Goal: Task Accomplishment & Management: Manage account settings

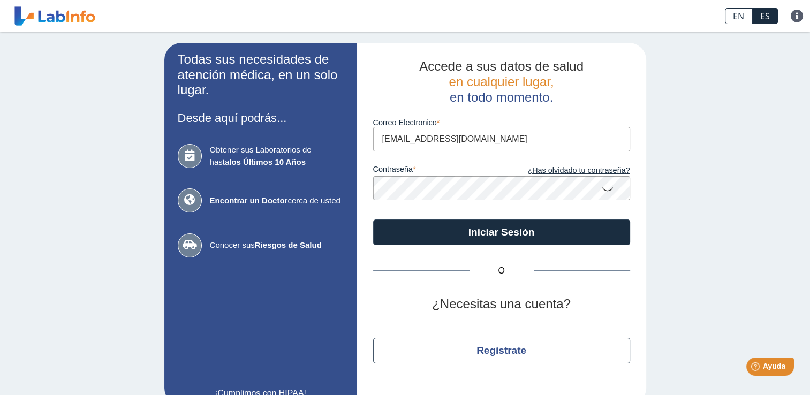
type input "[EMAIL_ADDRESS][DOMAIN_NAME]"
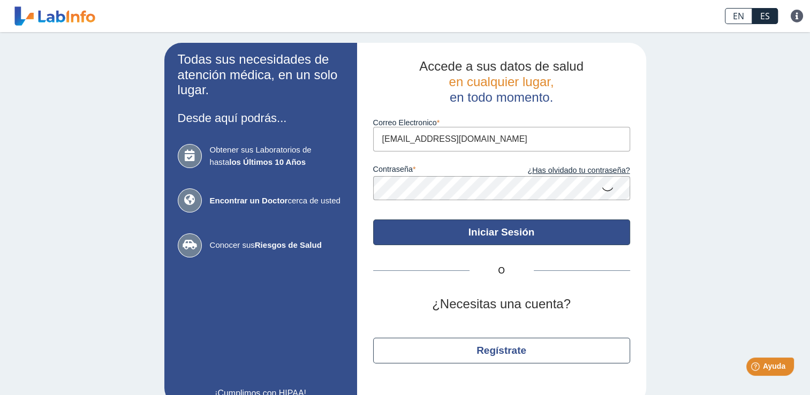
click at [541, 231] on button "Iniciar Sesión" at bounding box center [501, 232] width 257 height 26
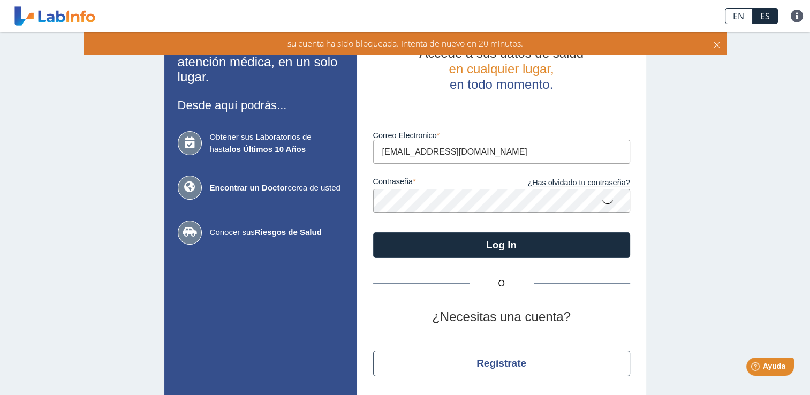
scroll to position [47, 0]
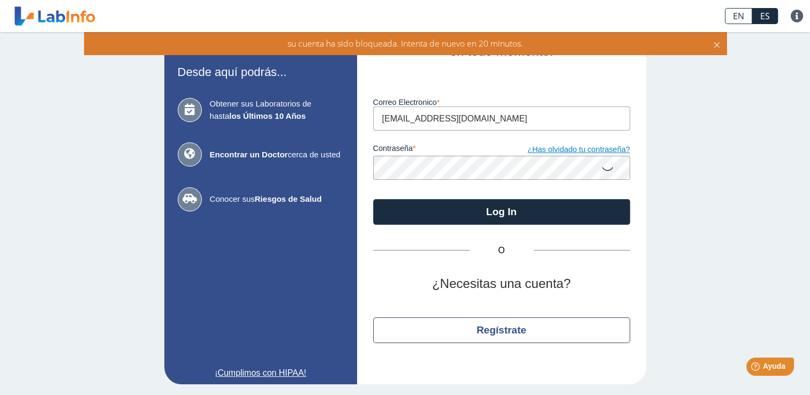
click at [580, 148] on link "¿Has olvidado tu contraseña?" at bounding box center [565, 150] width 128 height 12
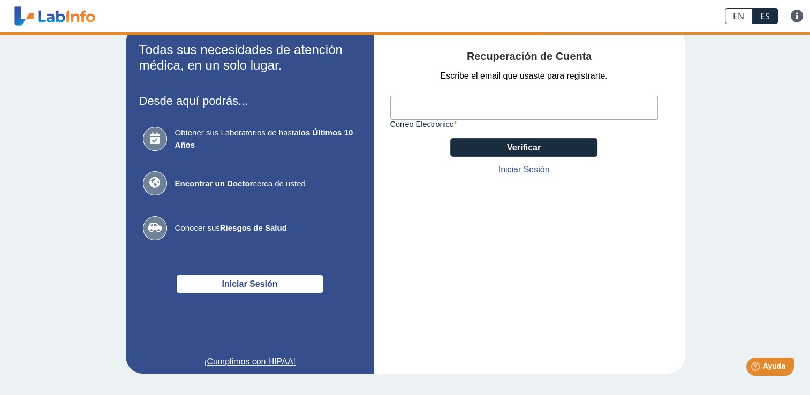
scroll to position [28, 0]
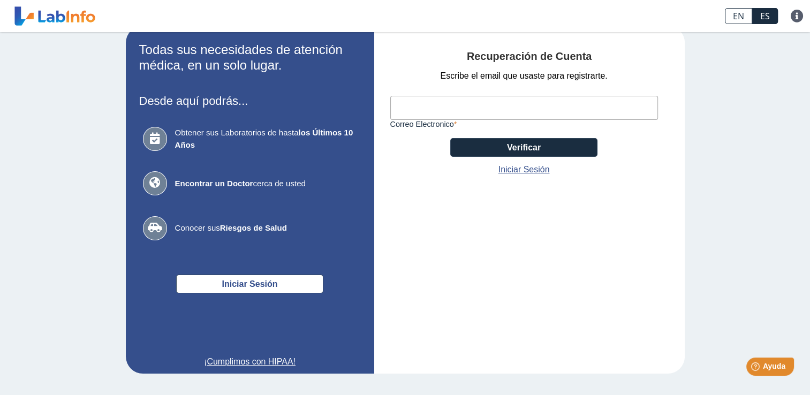
click at [450, 103] on input "Correo Electronico" at bounding box center [524, 108] width 268 height 24
type input "mparrillag69@gmail.com"
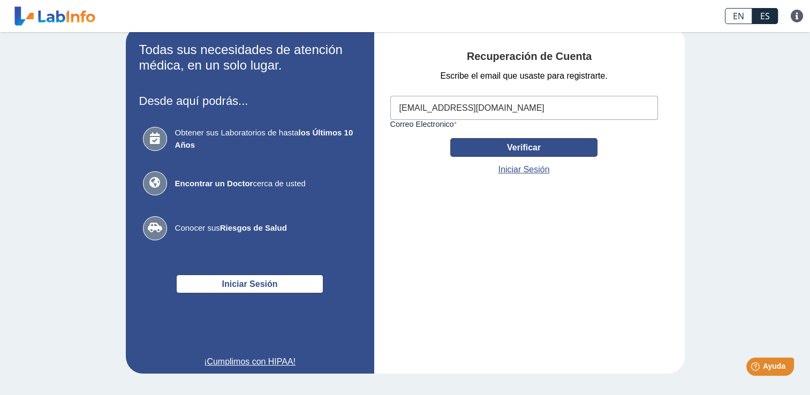
click at [490, 150] on button "Verificar" at bounding box center [523, 147] width 147 height 19
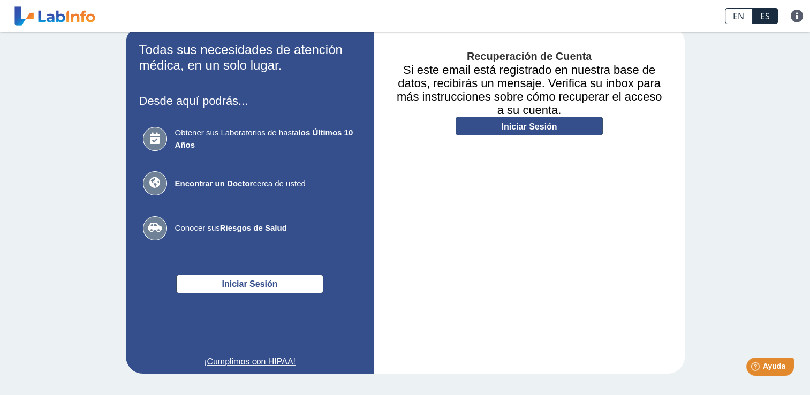
click at [529, 127] on link "Iniciar Sesión" at bounding box center [528, 126] width 147 height 19
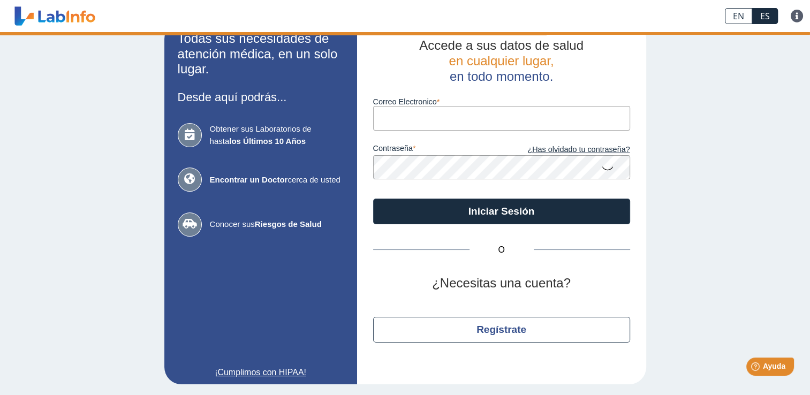
scroll to position [21, 0]
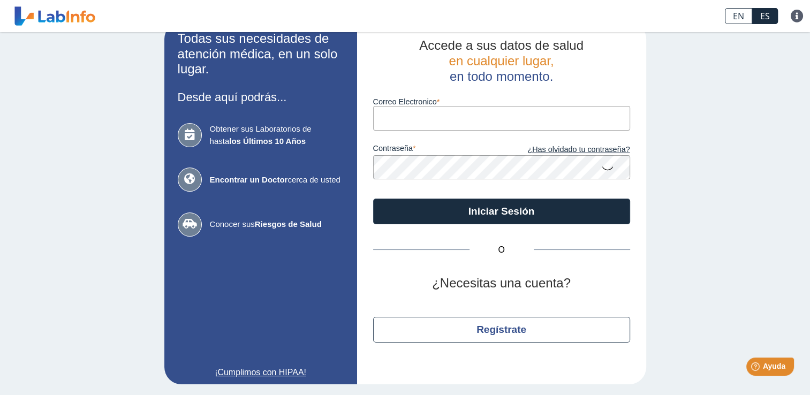
click at [437, 119] on input "Correo Electronico" at bounding box center [501, 118] width 257 height 24
type input "mparrillag69@gmail.com"
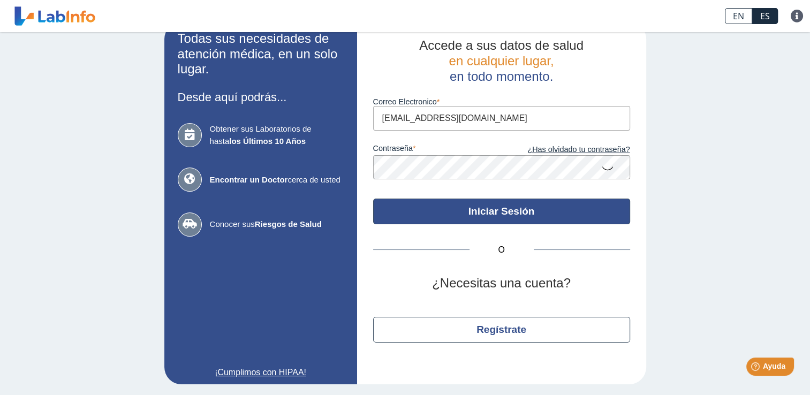
click at [490, 214] on button "Iniciar Sesión" at bounding box center [501, 212] width 257 height 26
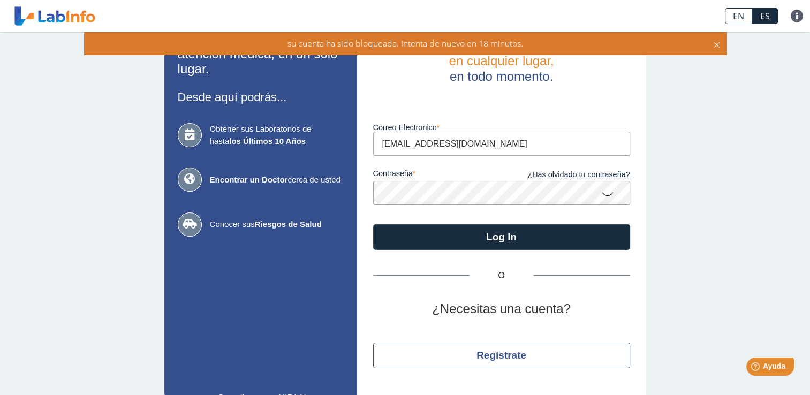
drag, startPoint x: 798, startPoint y: 147, endPoint x: 796, endPoint y: 134, distance: 12.5
click at [798, 133] on div "Todas sus necesidades de atención médica, en un solo lugar. Desde aquí podrás..…" at bounding box center [405, 215] width 810 height 409
click at [606, 197] on icon at bounding box center [607, 193] width 13 height 21
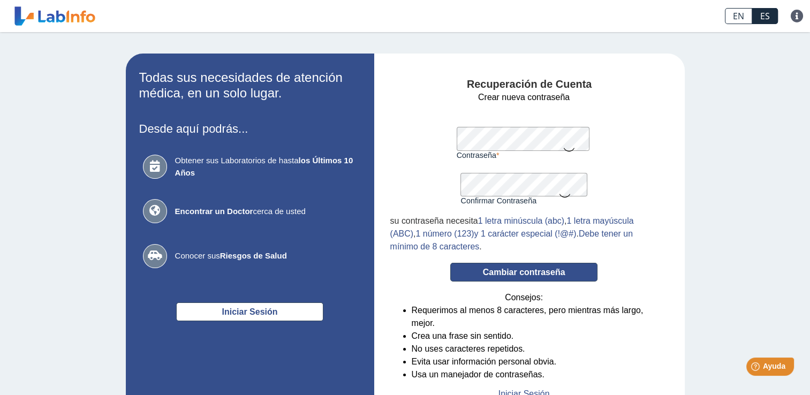
click at [509, 273] on button "Cambiar contraseña" at bounding box center [523, 272] width 147 height 19
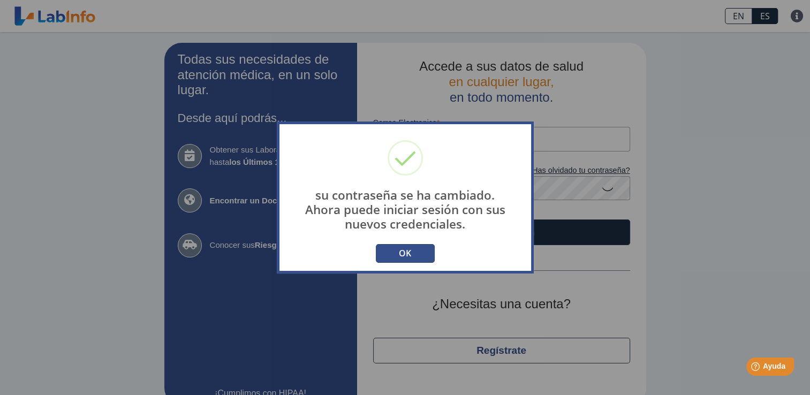
click at [423, 248] on button "OK" at bounding box center [405, 253] width 59 height 19
